Goal: Contribute content: Add original content to the website for others to see

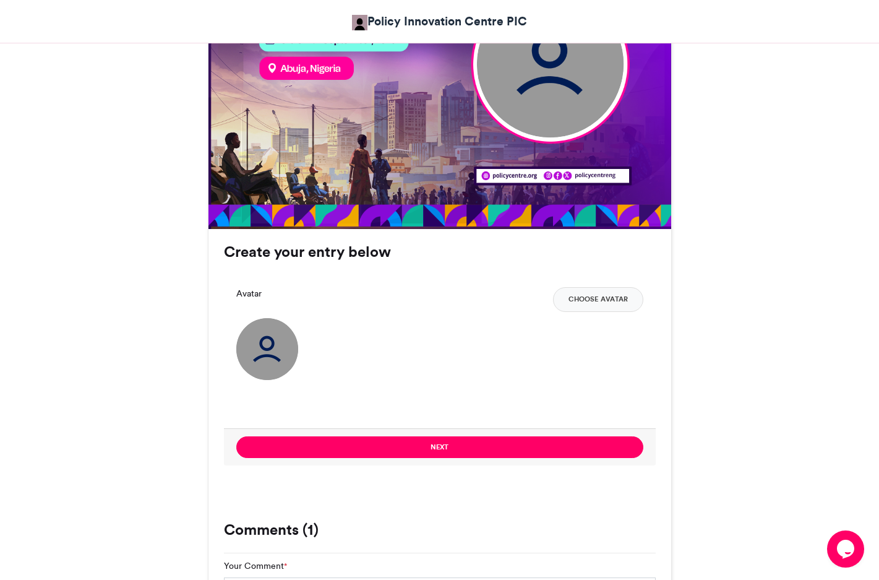
scroll to position [619, 0]
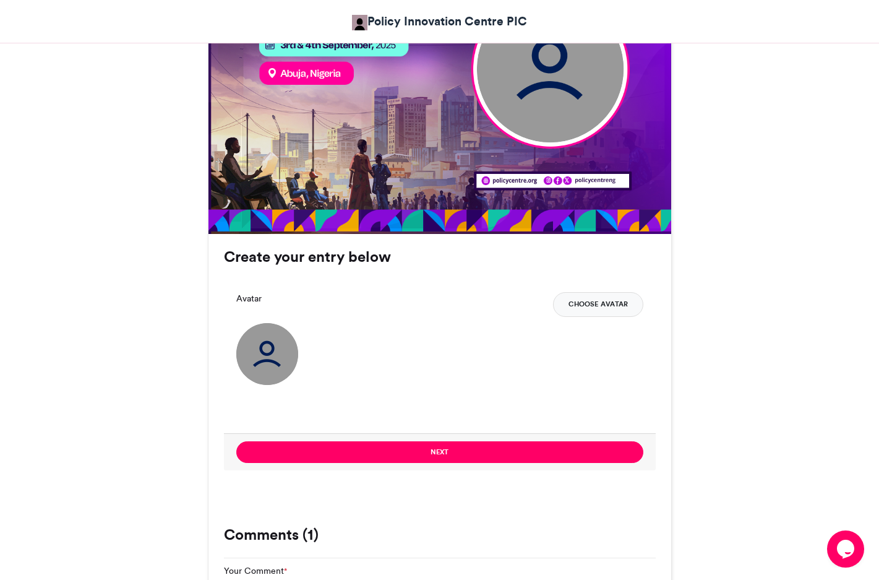
click at [579, 307] on button "Choose Avatar" at bounding box center [598, 304] width 90 height 25
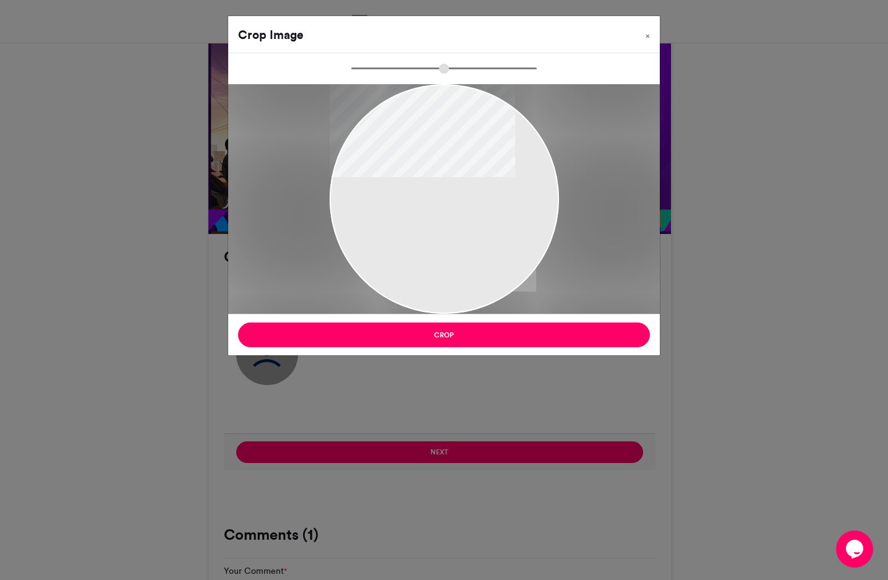
type input "******"
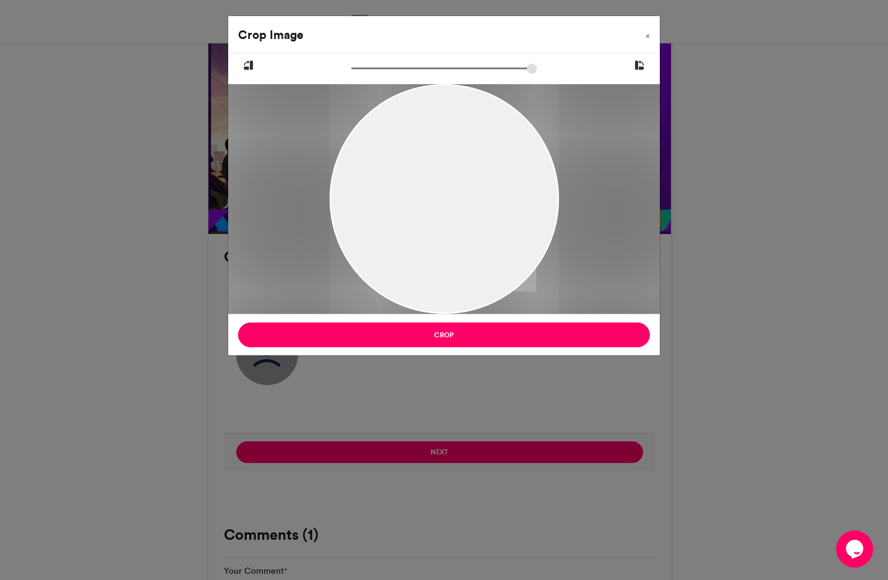
drag, startPoint x: 493, startPoint y: 241, endPoint x: 492, endPoint y: 275, distance: 34.0
click at [492, 275] on div at bounding box center [445, 216] width 230 height 321
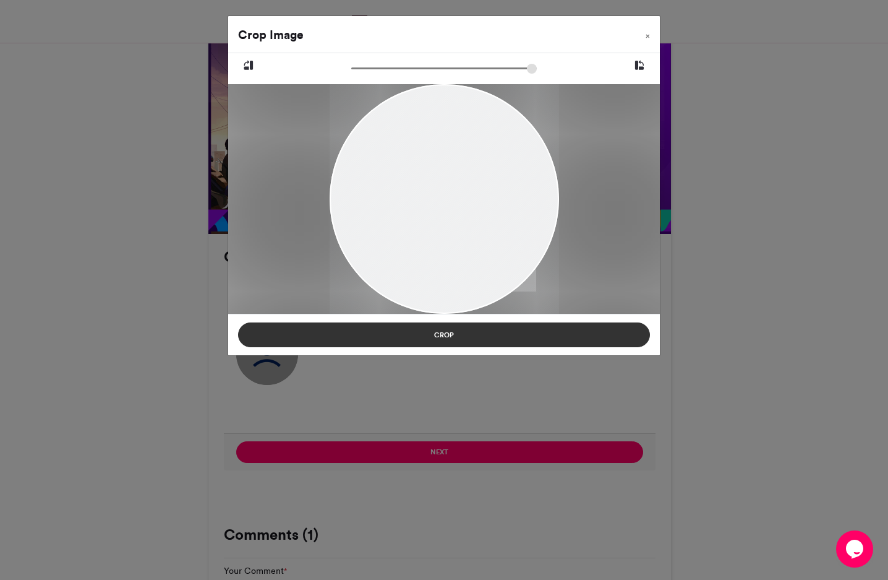
click at [508, 335] on button "Crop" at bounding box center [444, 334] width 412 height 25
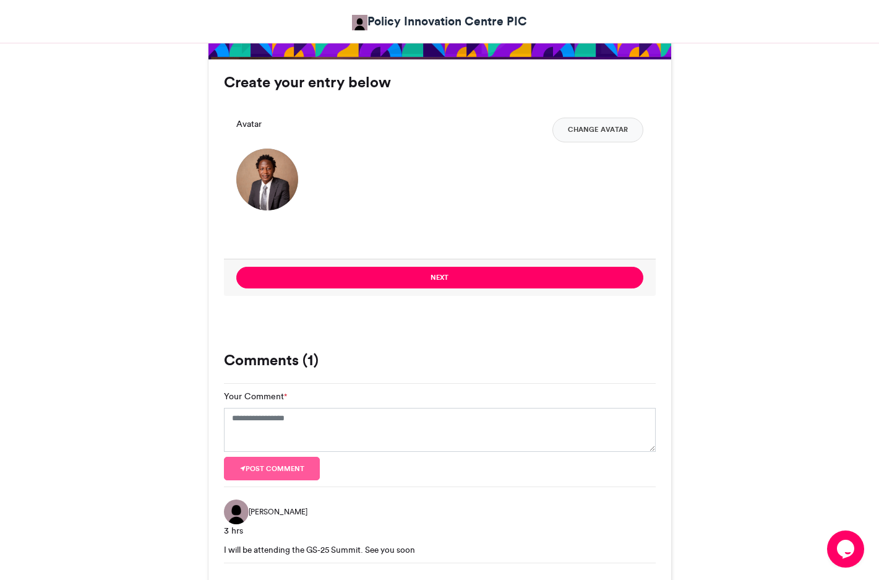
scroll to position [866, 0]
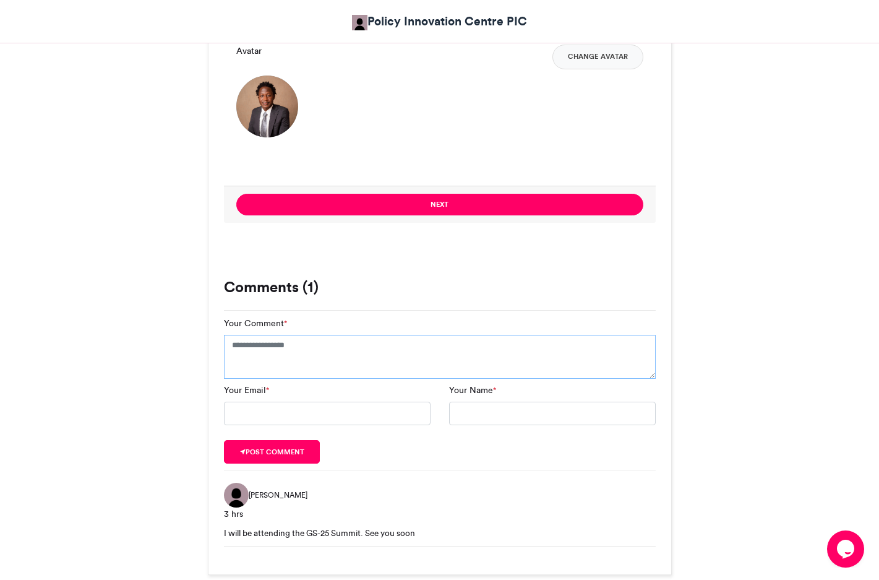
click at [357, 362] on textarea "Your Comment *" at bounding box center [440, 357] width 432 height 45
click at [335, 418] on input "Your Email *" at bounding box center [327, 414] width 207 height 24
click at [457, 414] on input "Your Name *" at bounding box center [552, 414] width 207 height 24
type input "********"
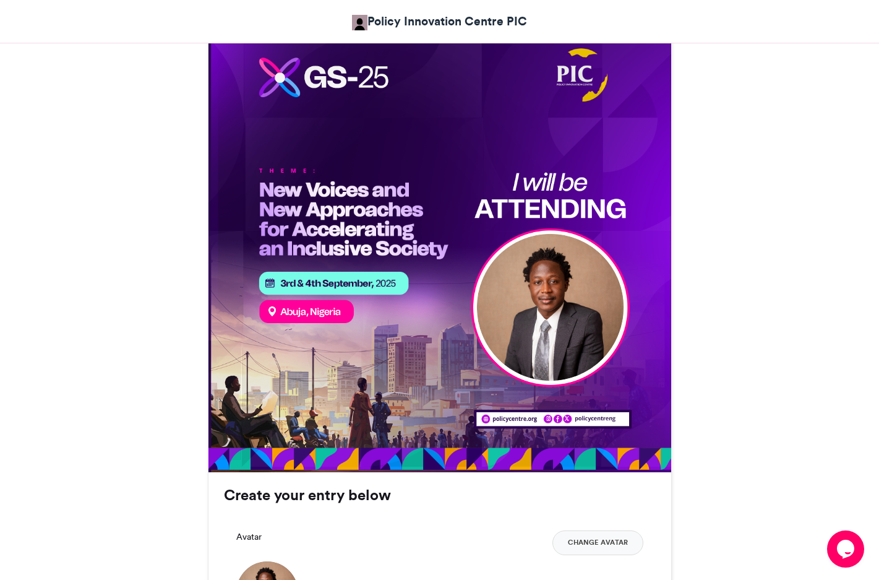
scroll to position [433, 0]
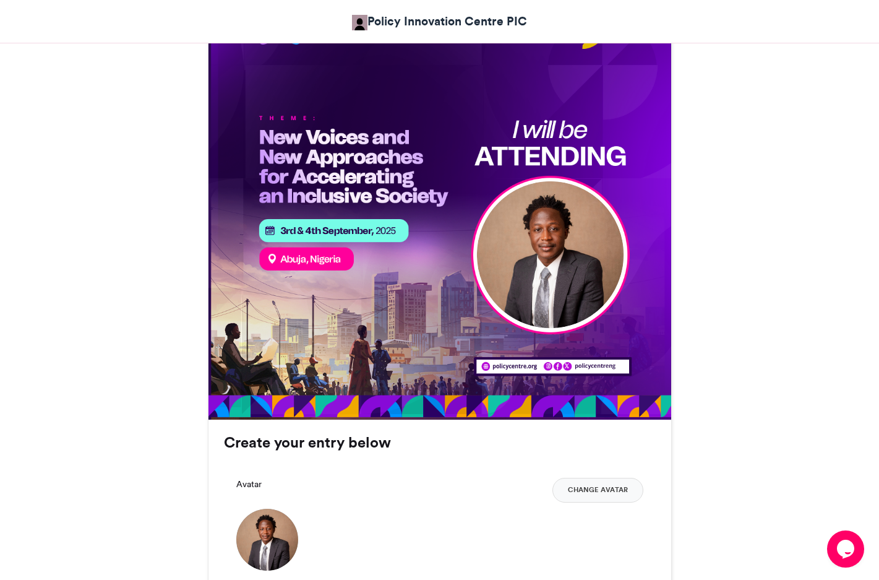
click at [564, 325] on img at bounding box center [549, 254] width 147 height 147
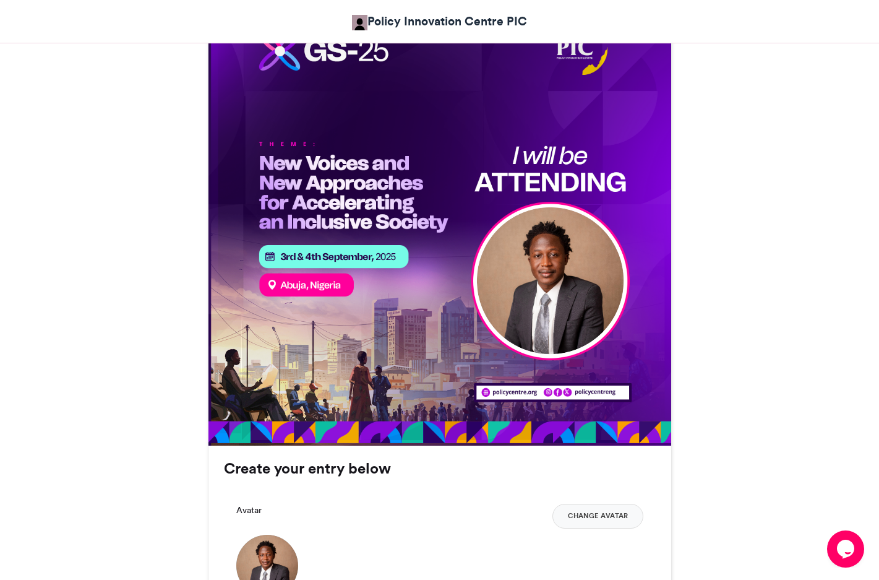
scroll to position [439, 0]
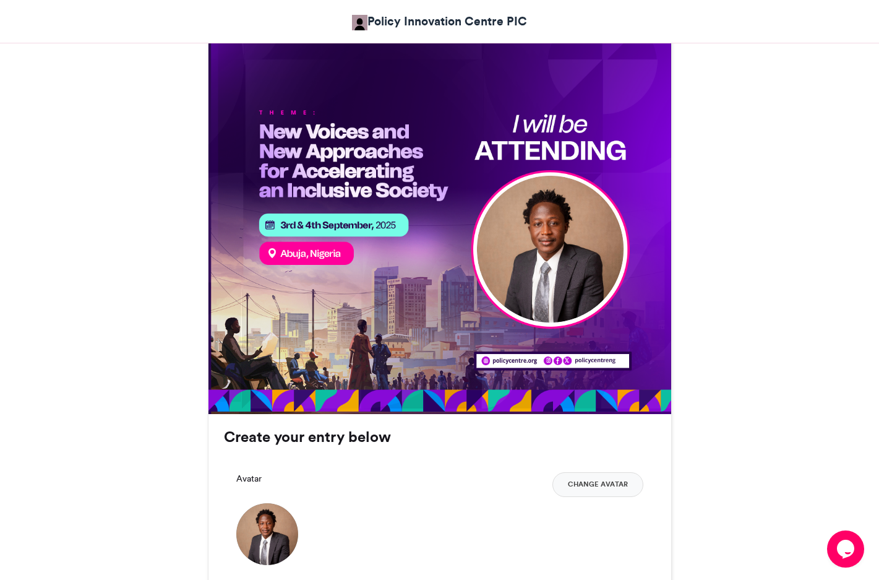
click at [559, 264] on img at bounding box center [549, 248] width 147 height 147
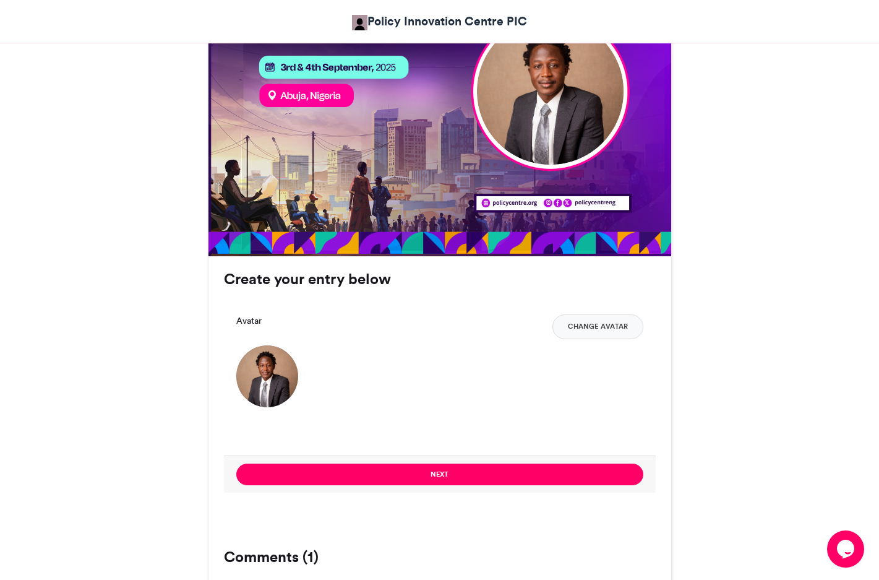
scroll to position [624, 0]
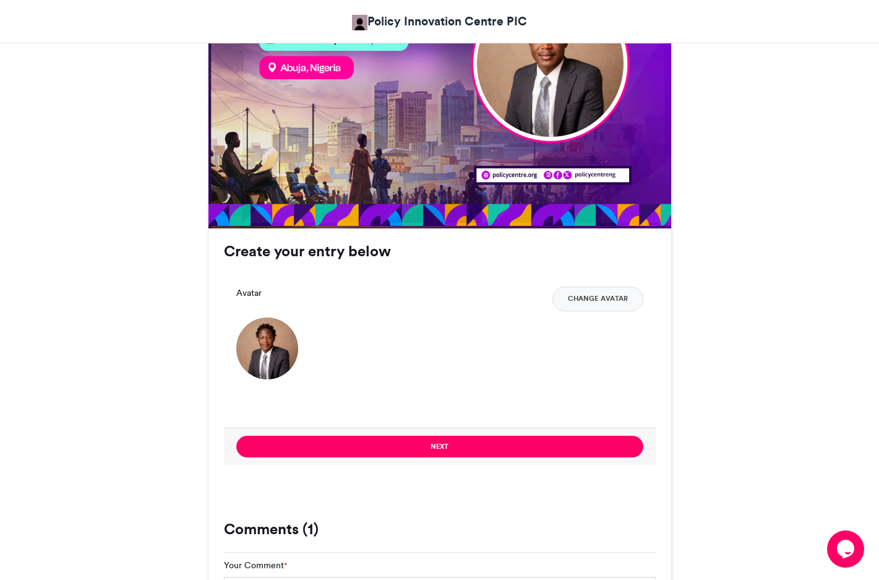
click at [517, 433] on div "Next" at bounding box center [440, 445] width 432 height 37
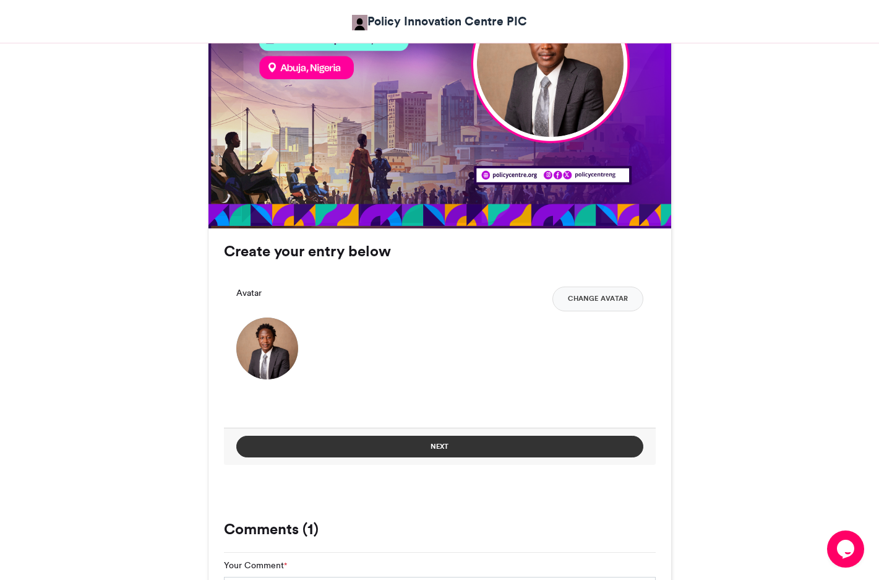
click at [482, 445] on button "Next" at bounding box center [439, 447] width 407 height 22
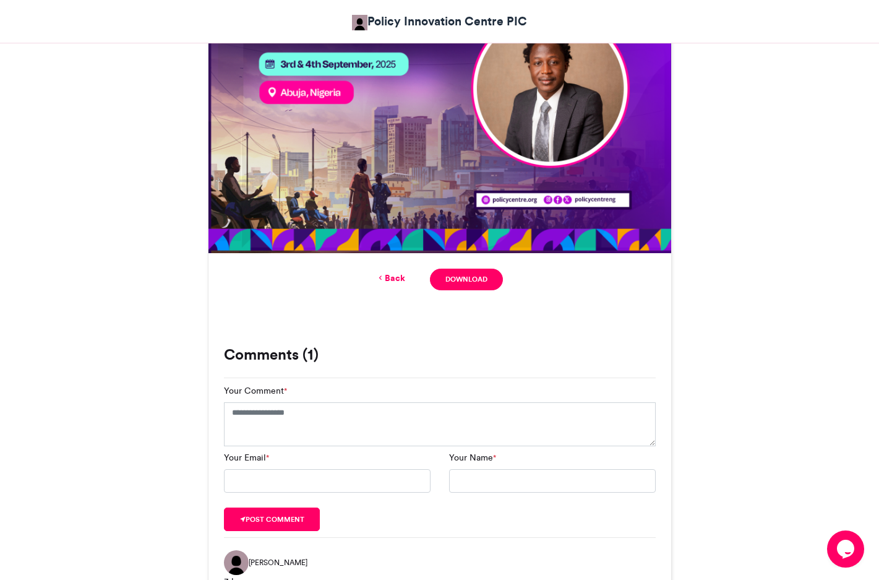
scroll to position [637, 0]
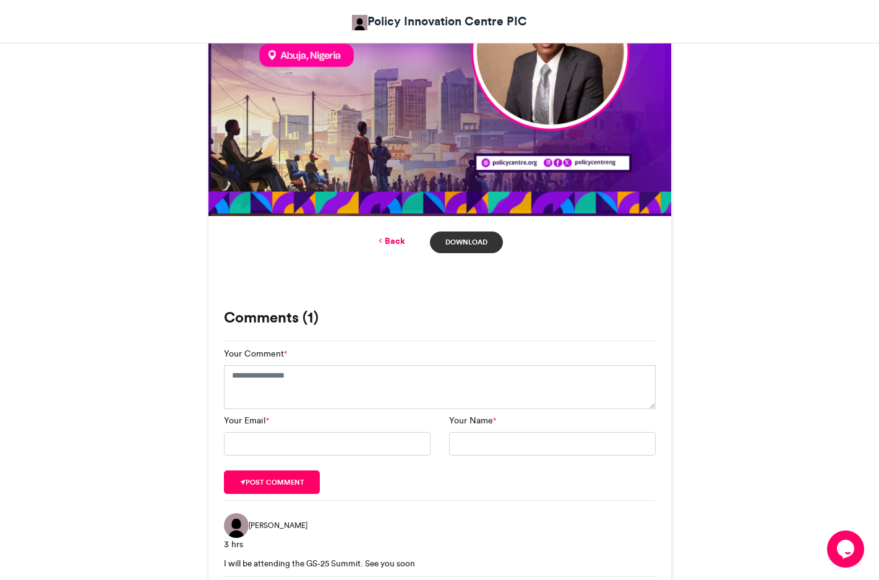
click at [472, 236] on link "Download" at bounding box center [466, 242] width 72 height 22
